Goal: Transaction & Acquisition: Purchase product/service

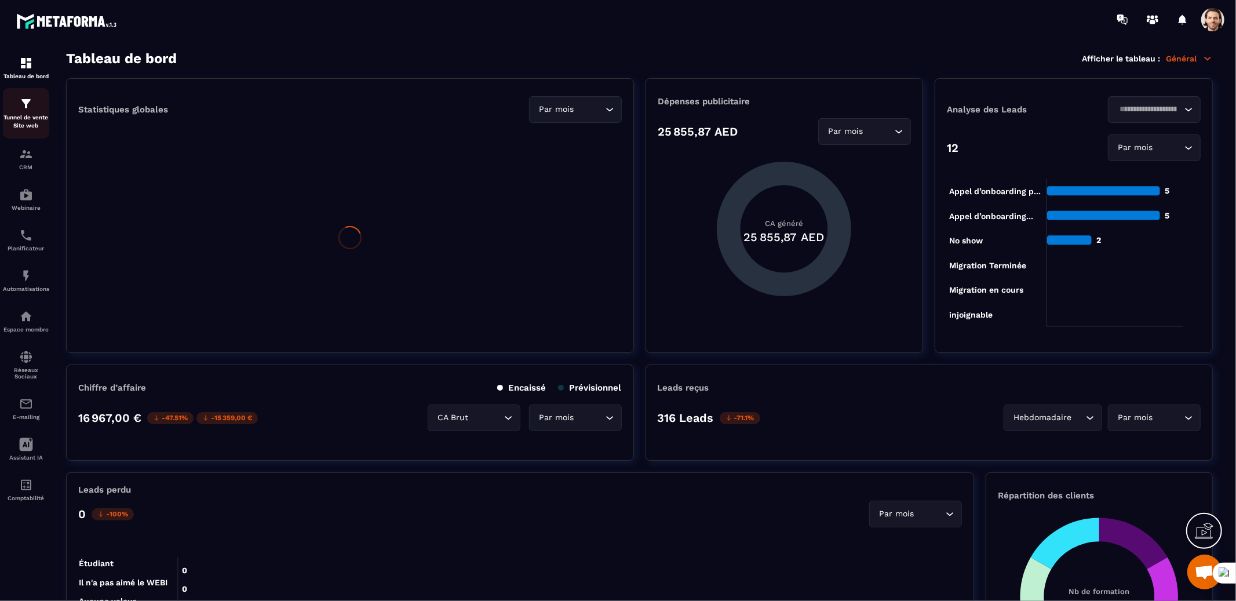
click at [31, 123] on p "Tunnel de vente Site web" at bounding box center [26, 122] width 46 height 16
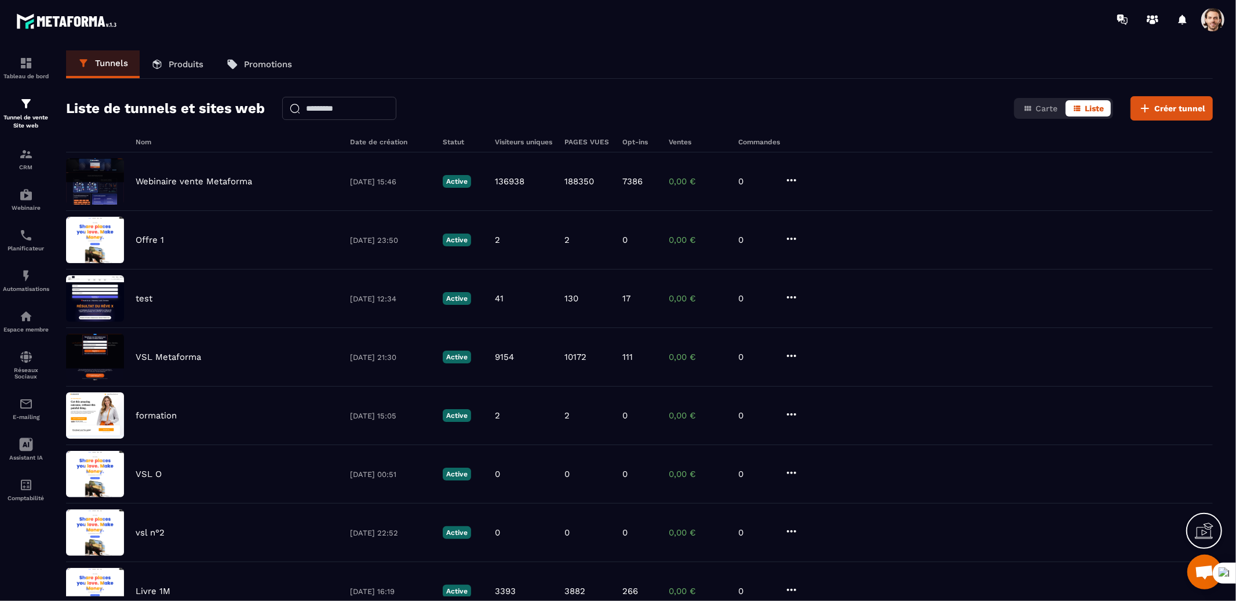
click at [185, 63] on p "Produits" at bounding box center [186, 64] width 35 height 10
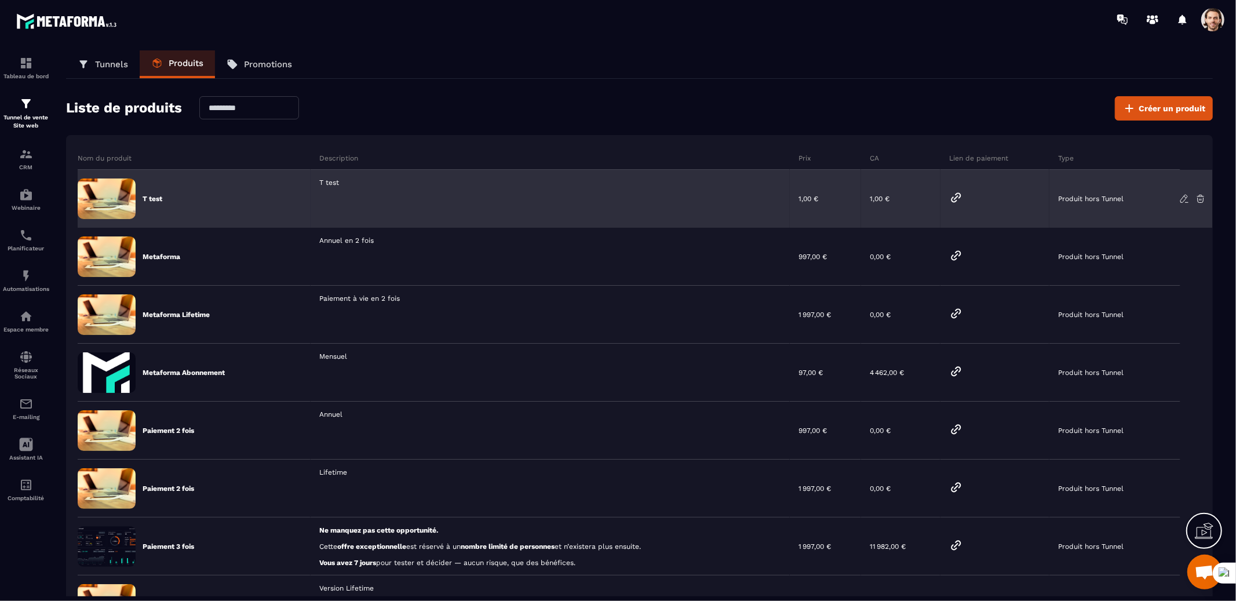
click at [957, 199] on icon at bounding box center [956, 198] width 14 height 14
click at [1189, 200] on div at bounding box center [1192, 198] width 27 height 10
click at [1182, 195] on icon at bounding box center [1184, 198] width 10 height 10
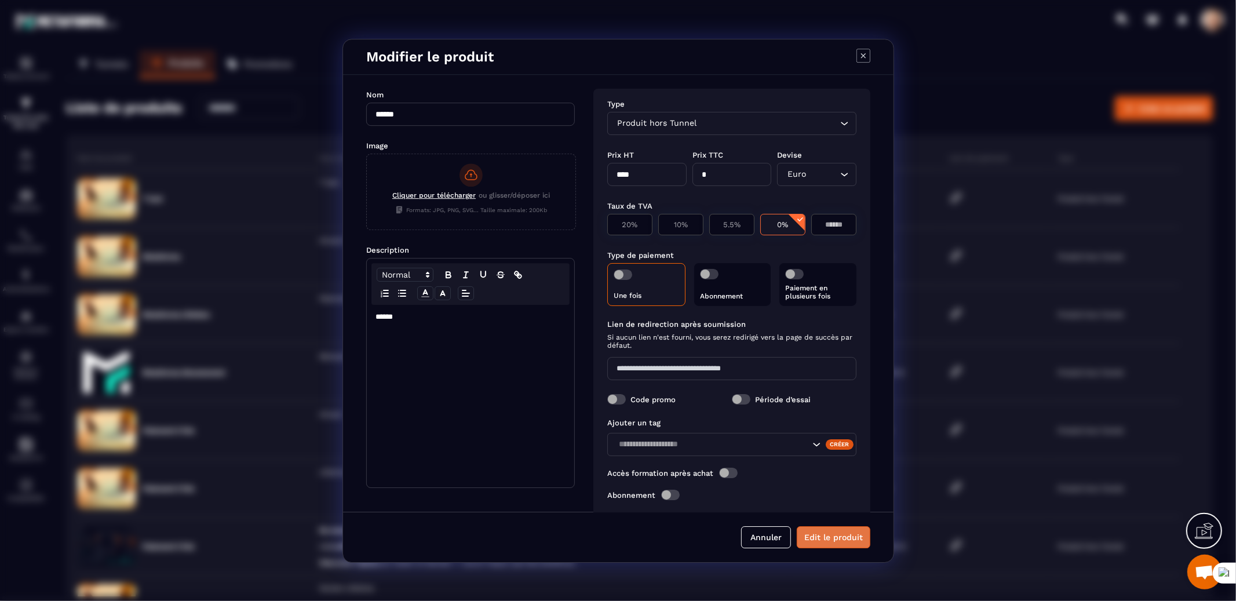
click at [832, 542] on button "Edit le produit" at bounding box center [833, 536] width 74 height 22
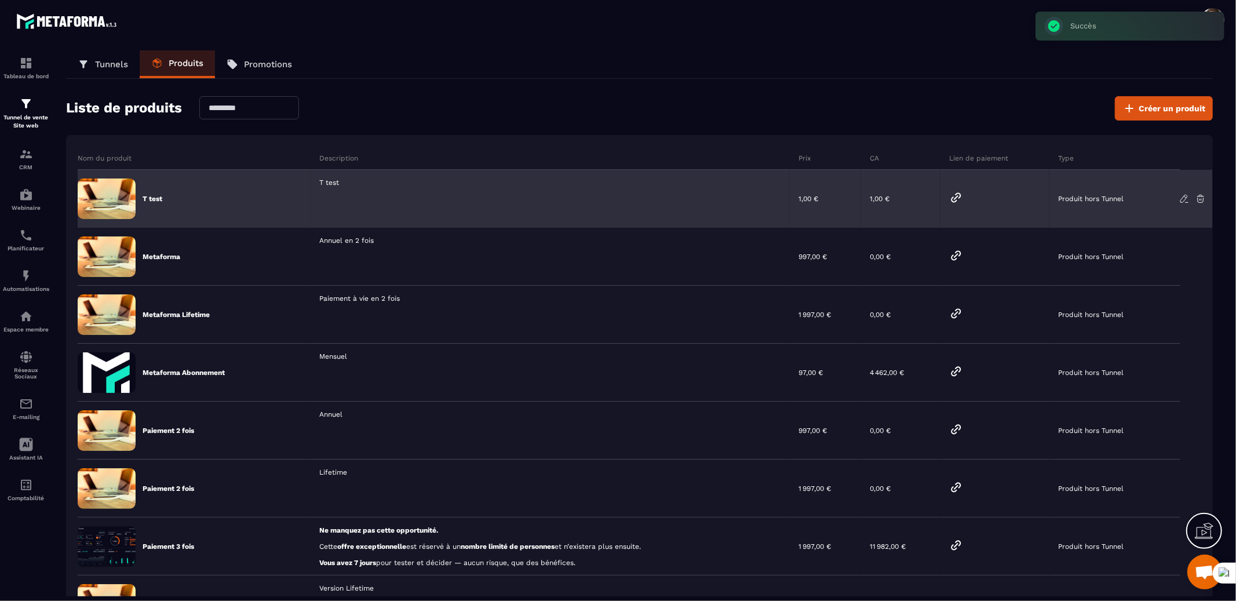
click at [960, 195] on icon at bounding box center [956, 197] width 9 height 9
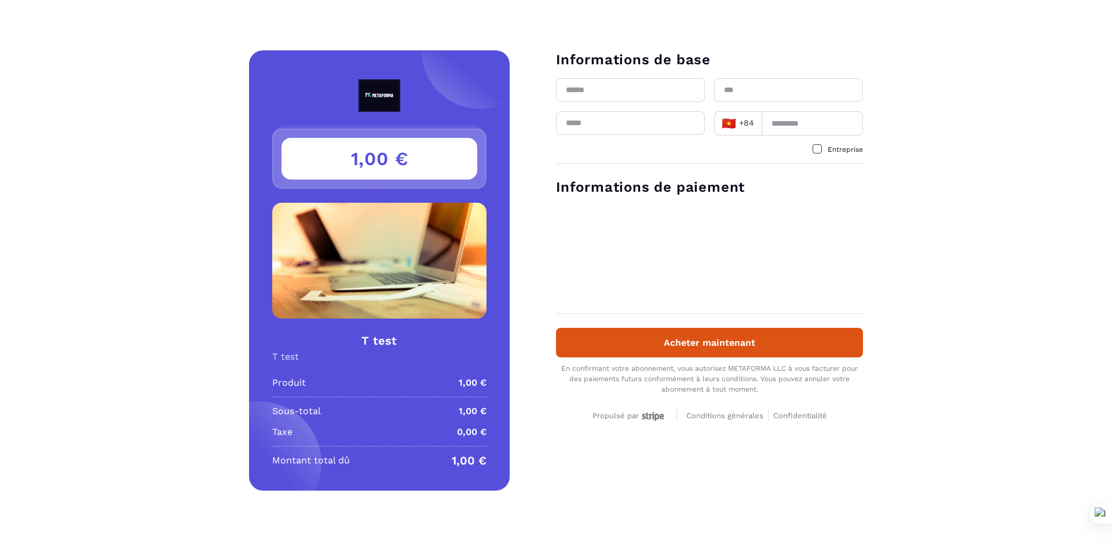
click at [644, 179] on h3 "Informations de paiement" at bounding box center [709, 187] width 307 height 19
click at [820, 146] on span at bounding box center [817, 148] width 9 height 9
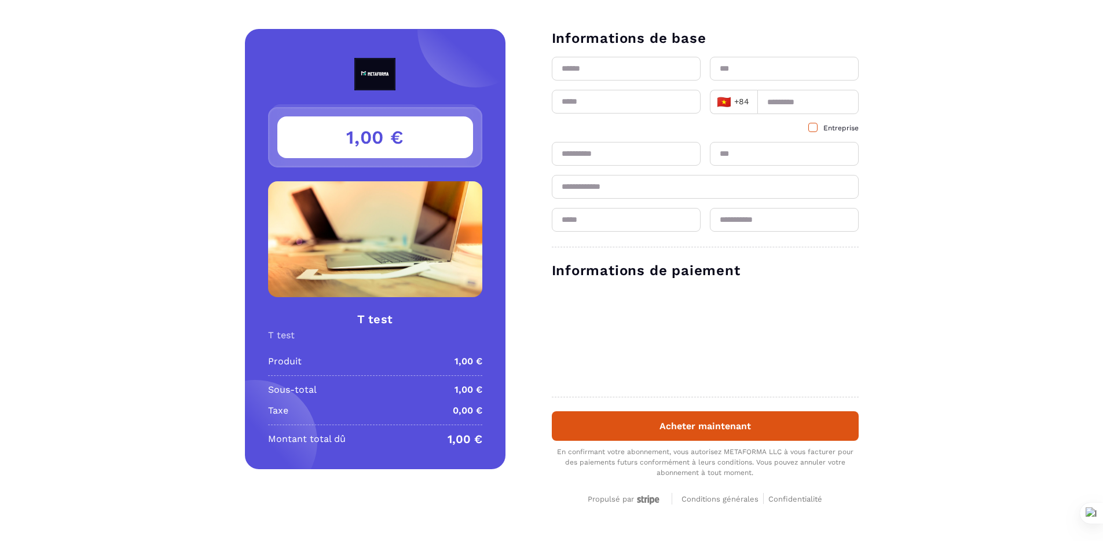
click at [817, 126] on span at bounding box center [813, 127] width 9 height 9
